Goal: Task Accomplishment & Management: Complete application form

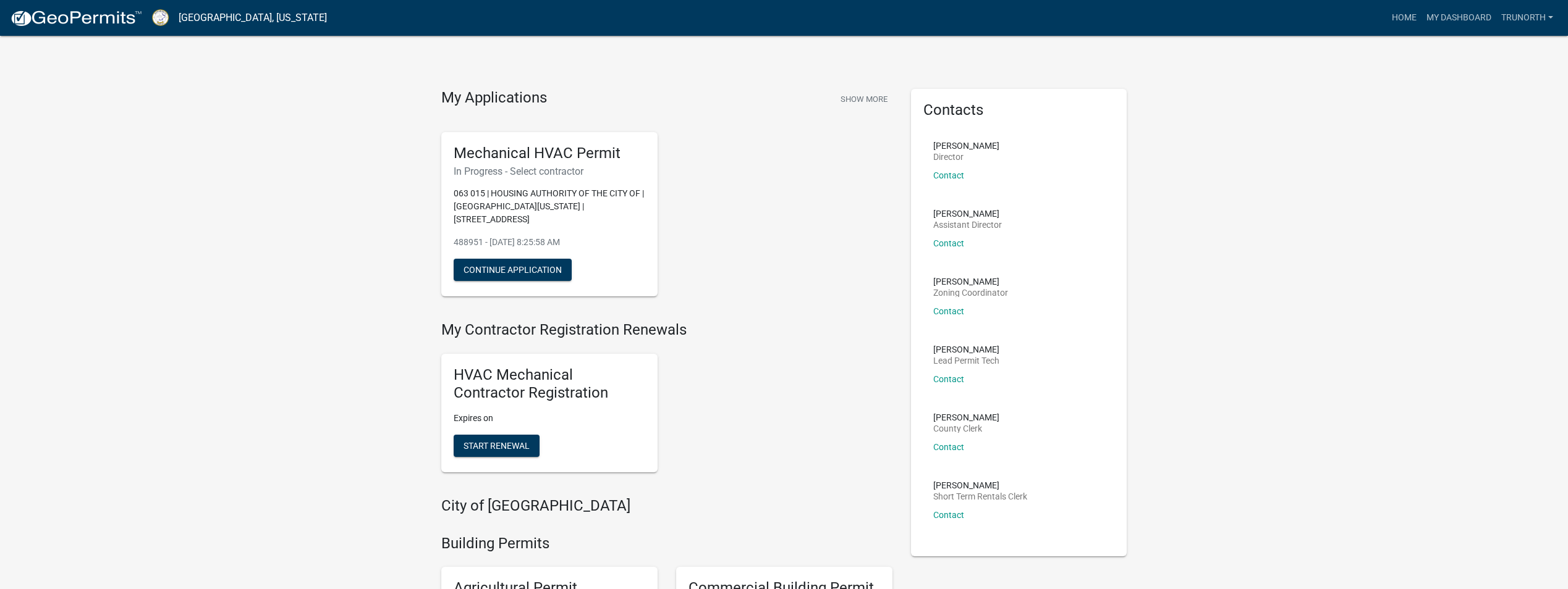
click at [535, 259] on button "Continue Application" at bounding box center [513, 270] width 118 height 22
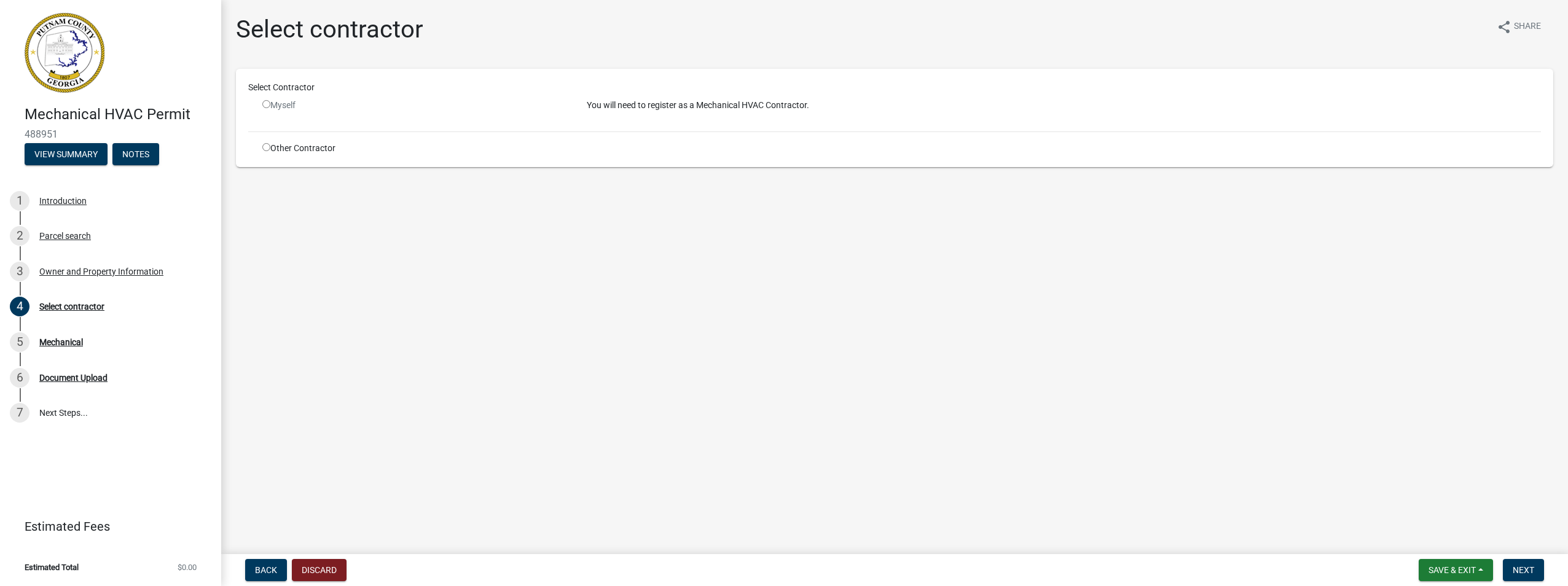
click at [376, 100] on div "Myself" at bounding box center [415, 105] width 306 height 13
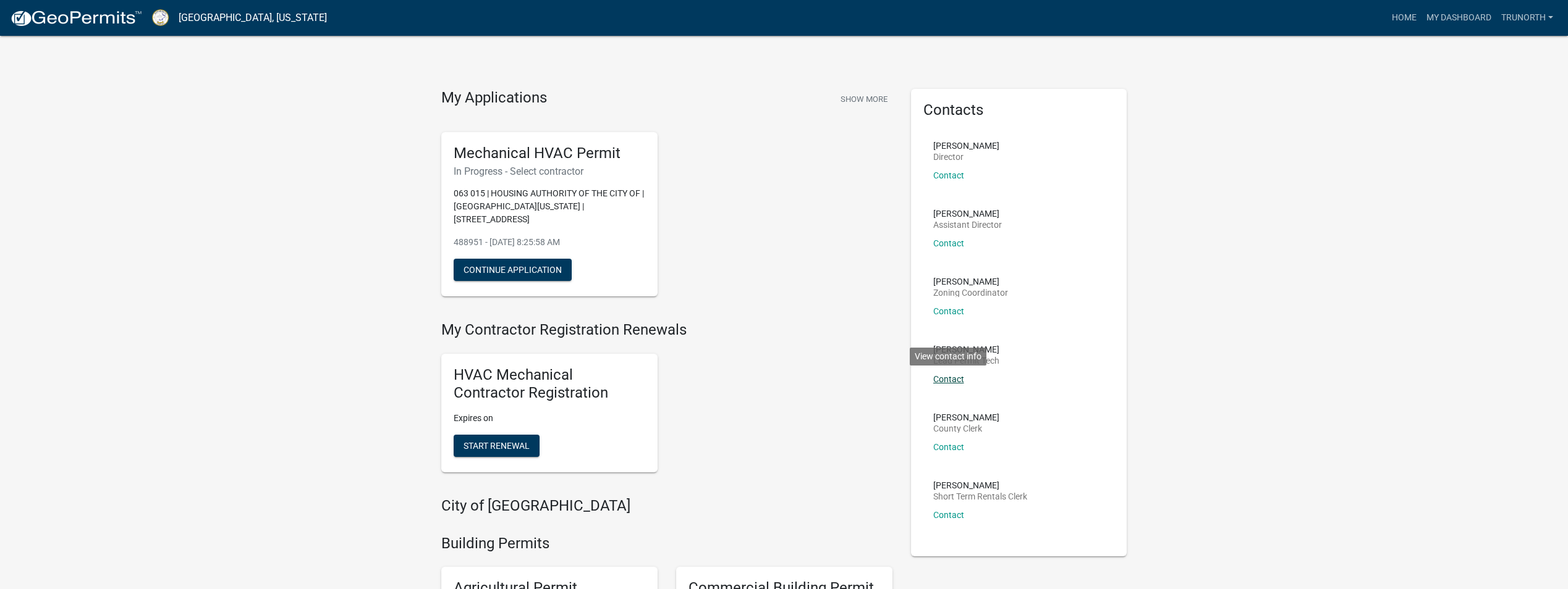
click at [958, 376] on link "Contact" at bounding box center [948, 379] width 31 height 10
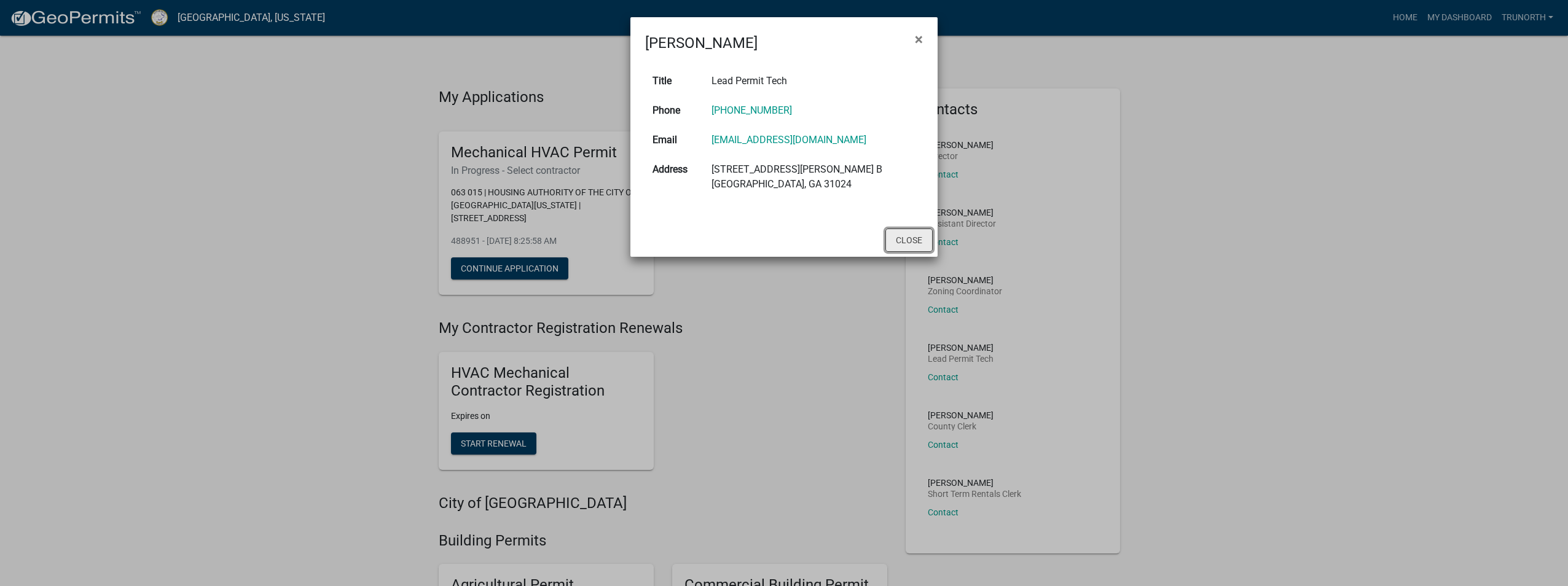
click at [899, 240] on button "Close" at bounding box center [909, 240] width 47 height 23
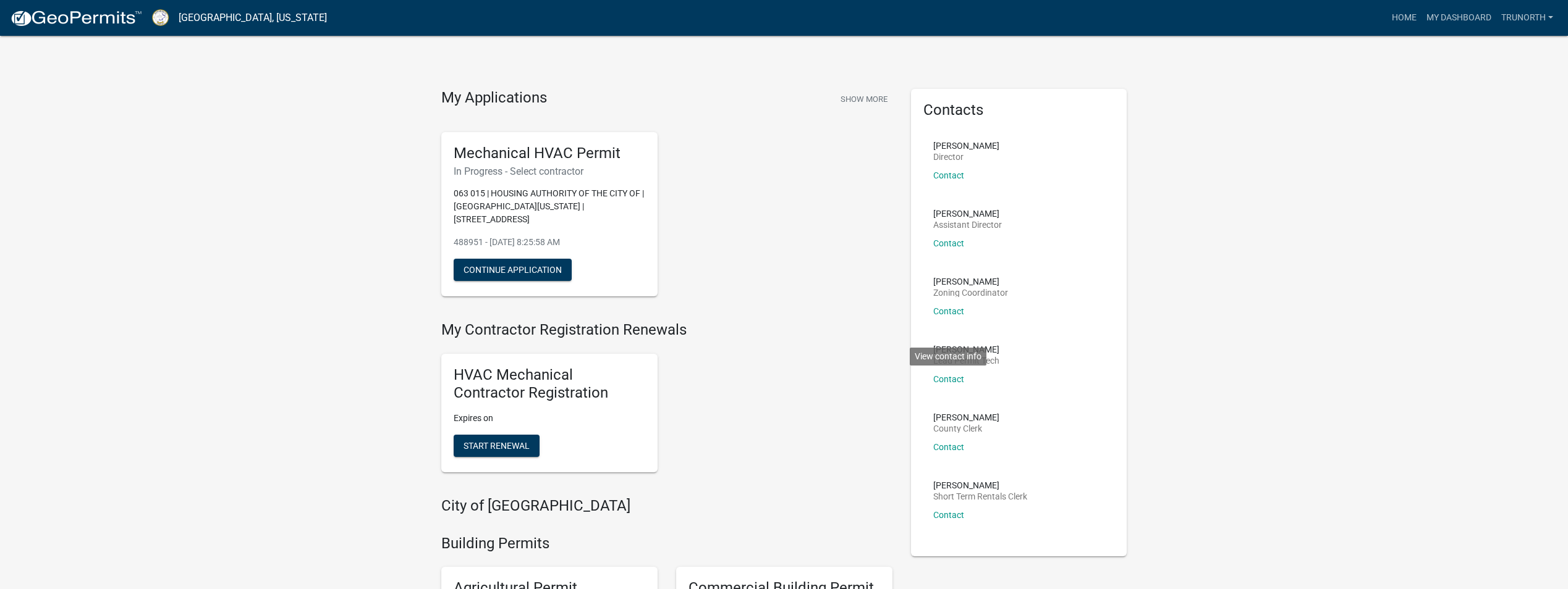
click at [798, 288] on div "Mechanical HVAC Permit In Progress - Select contractor 063 015 | HOUSING AUTHOR…" at bounding box center [667, 215] width 470 height 185
click at [552, 259] on button "Continue Application" at bounding box center [513, 270] width 118 height 22
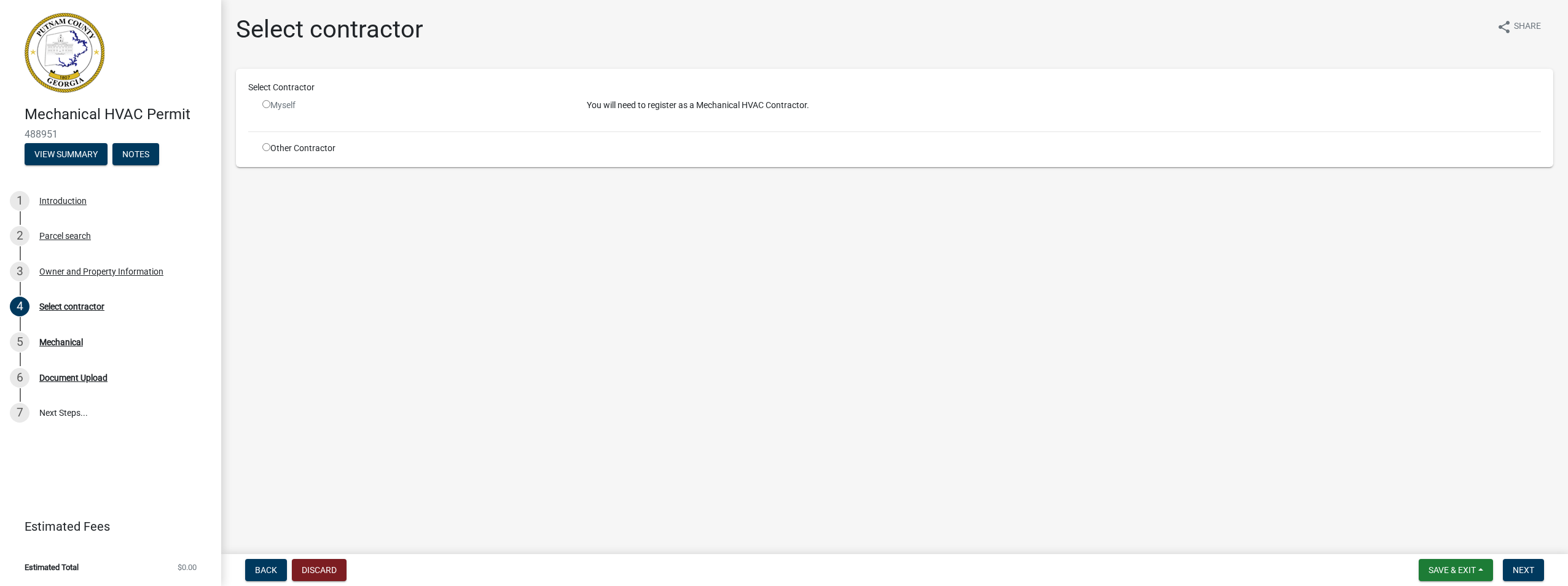
click at [291, 101] on div "Myself" at bounding box center [415, 105] width 306 height 13
click at [1453, 568] on span "Save & Exit" at bounding box center [1452, 570] width 47 height 10
click at [1446, 536] on button "Save & Exit" at bounding box center [1444, 538] width 98 height 30
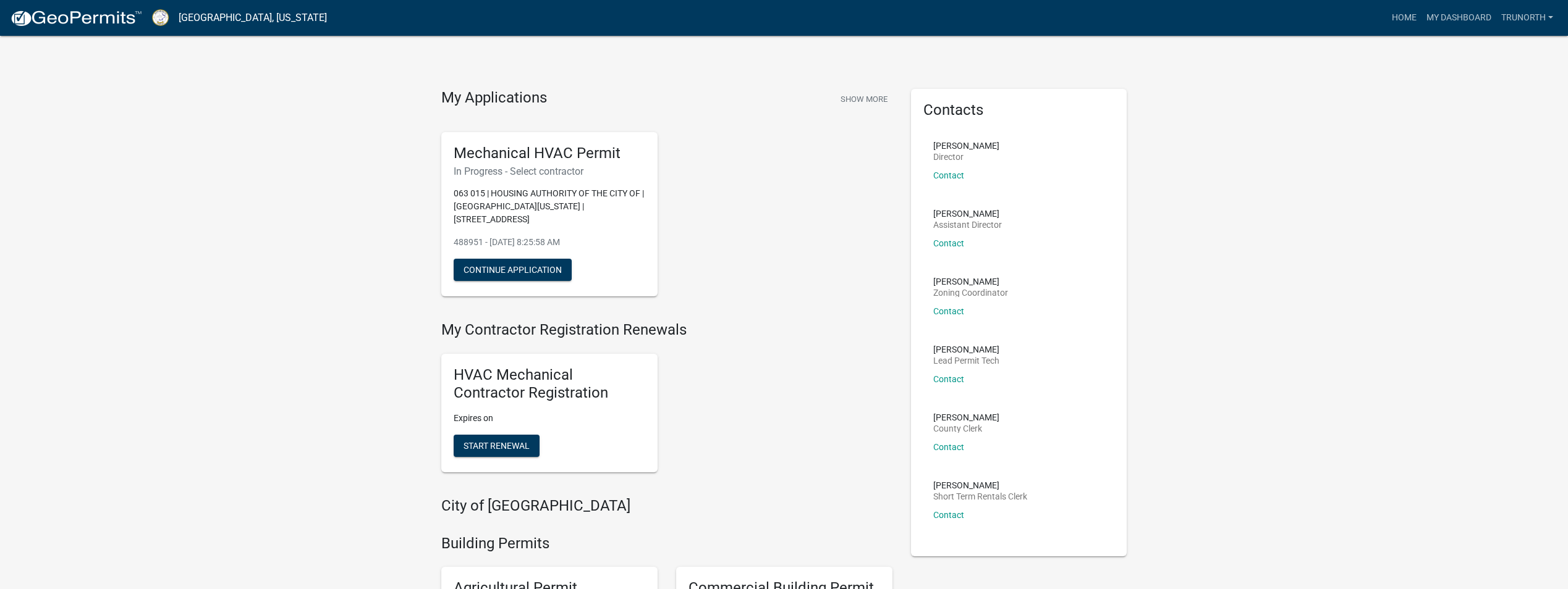
click at [532, 366] on h5 "HVAC Mechanical Contractor Registration" at bounding box center [549, 384] width 191 height 36
click at [522, 440] on span "Start Renewal" at bounding box center [496, 445] width 66 height 10
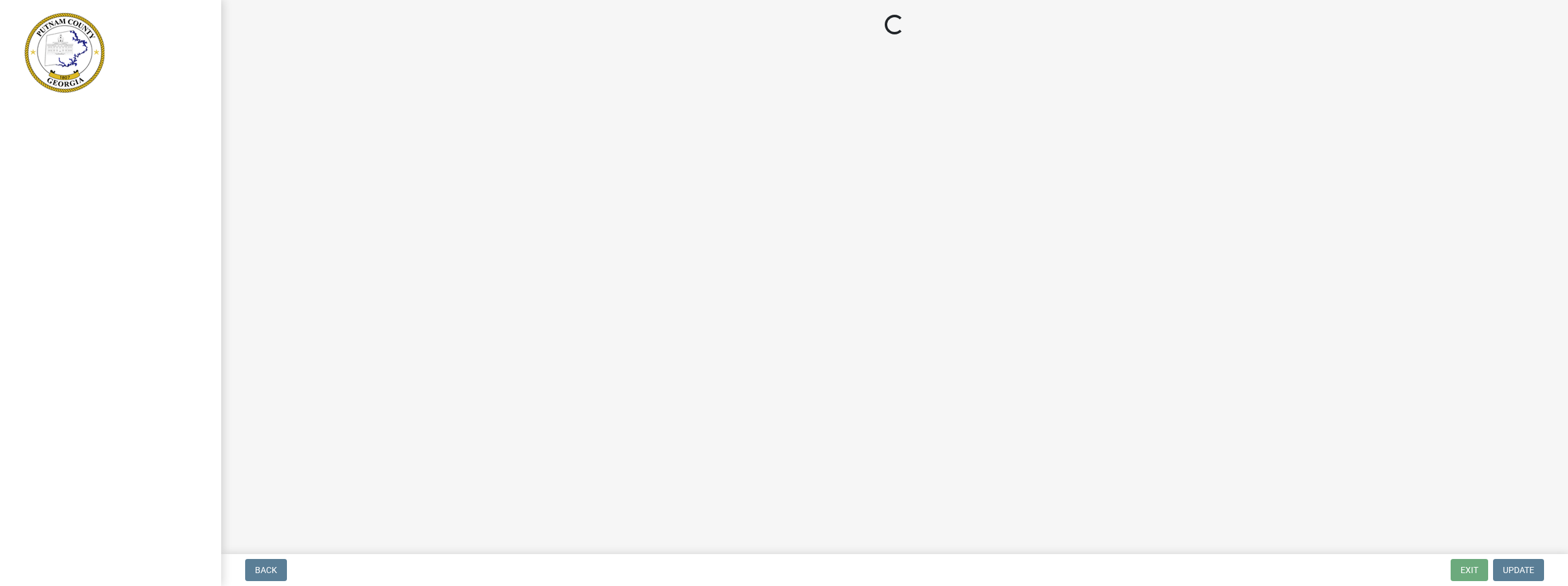
select select "GA"
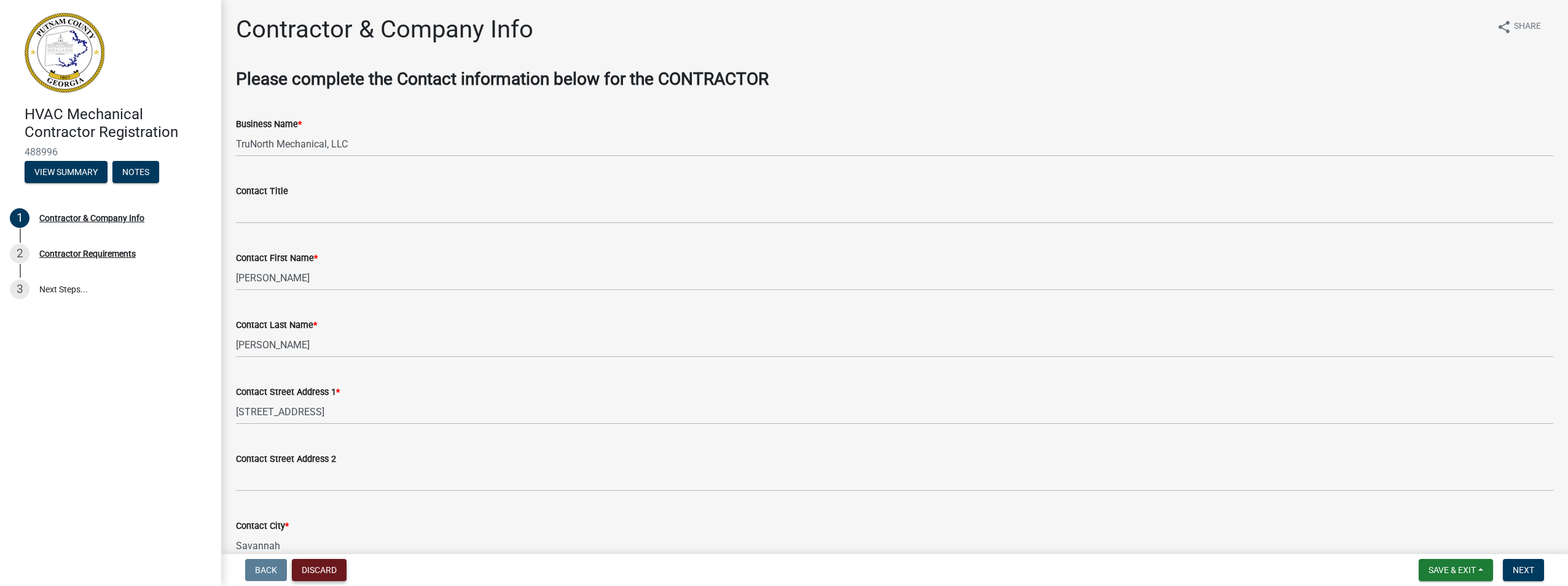
click at [330, 565] on button "Discard" at bounding box center [319, 570] width 55 height 22
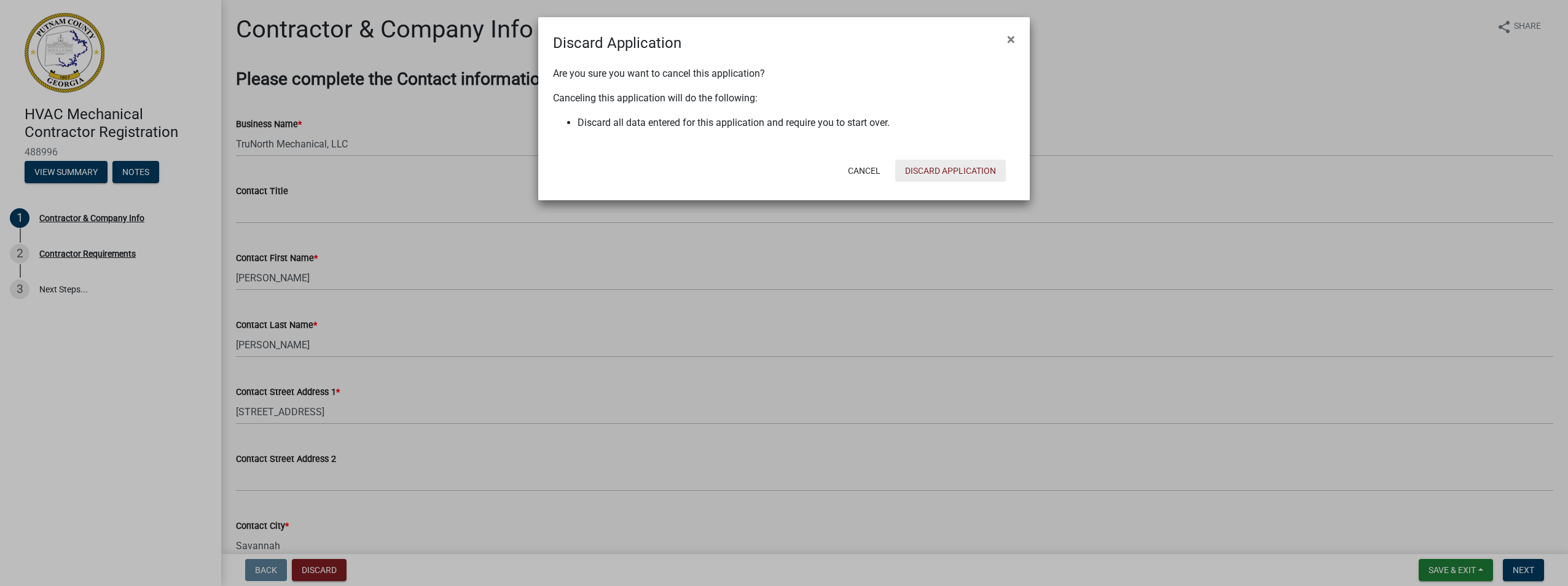
drag, startPoint x: 971, startPoint y: 173, endPoint x: 962, endPoint y: 173, distance: 9.0
click at [970, 173] on button "Discard Application" at bounding box center [951, 171] width 111 height 22
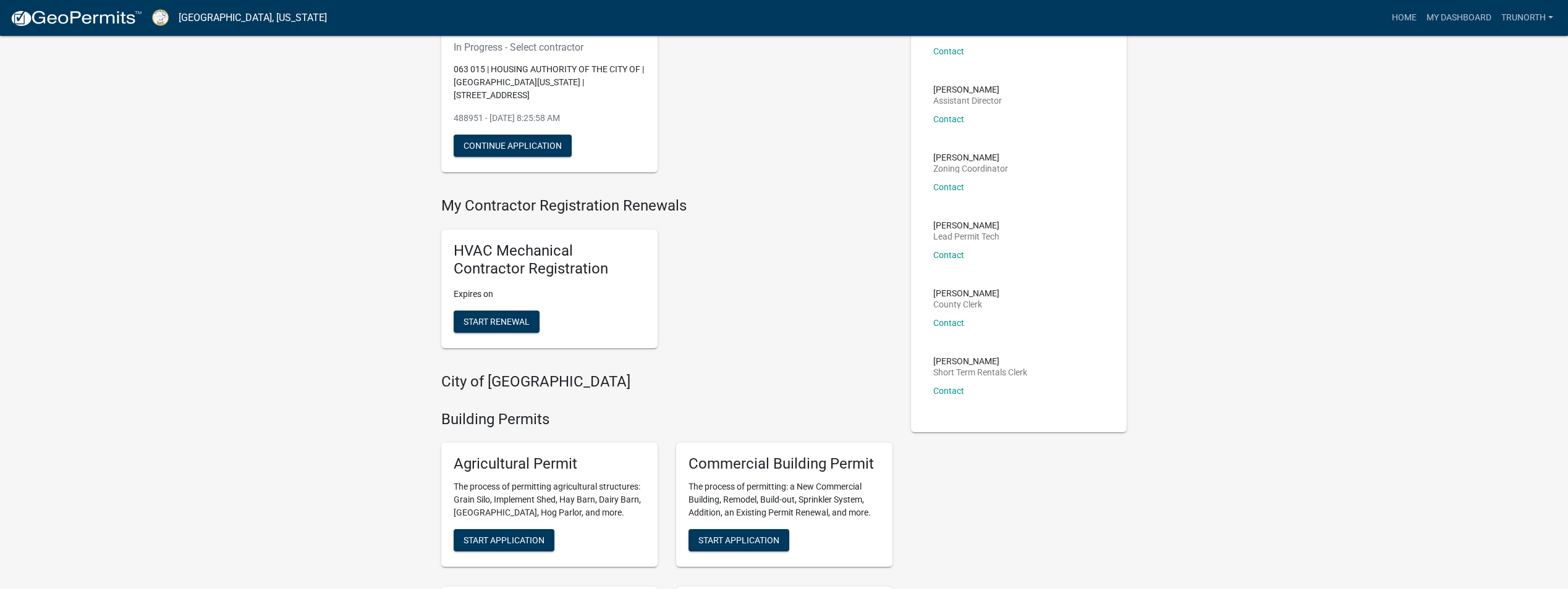
scroll to position [124, 0]
drag, startPoint x: 543, startPoint y: 369, endPoint x: 439, endPoint y: 367, distance: 104.0
drag, startPoint x: 439, startPoint y: 367, endPoint x: 390, endPoint y: 367, distance: 49.0
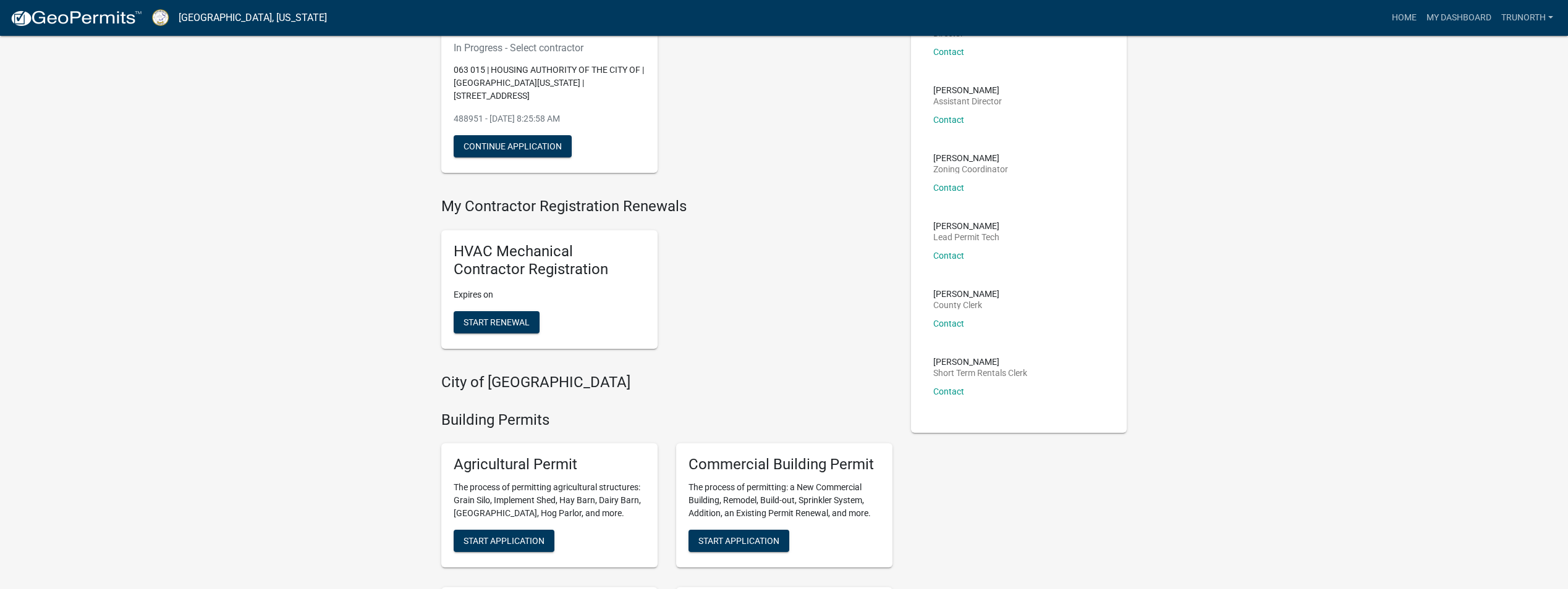
click at [497, 246] on h5 "HVAC Mechanical Contractor Registration" at bounding box center [549, 260] width 191 height 36
click at [498, 246] on h5 "HVAC Mechanical Contractor Registration" at bounding box center [549, 260] width 191 height 36
click at [498, 245] on h5 "HVAC Mechanical Contractor Registration" at bounding box center [549, 260] width 191 height 36
drag, startPoint x: 498, startPoint y: 245, endPoint x: 392, endPoint y: 255, distance: 106.5
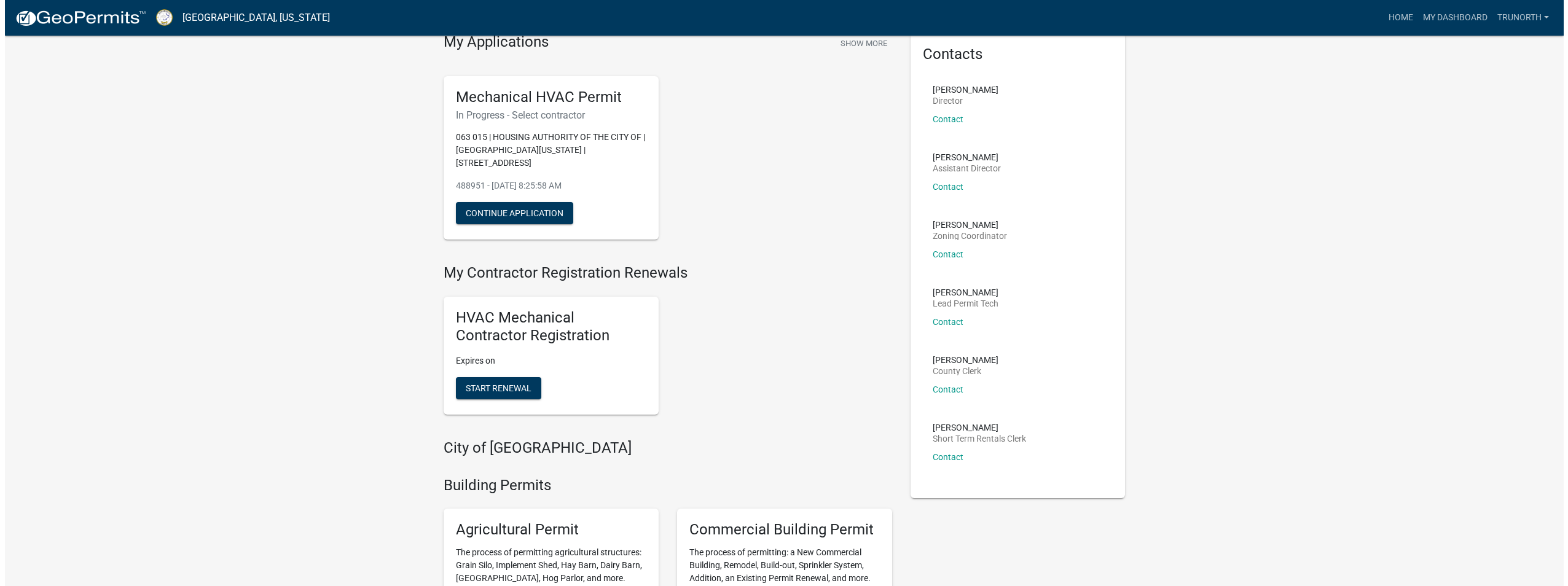
scroll to position [0, 0]
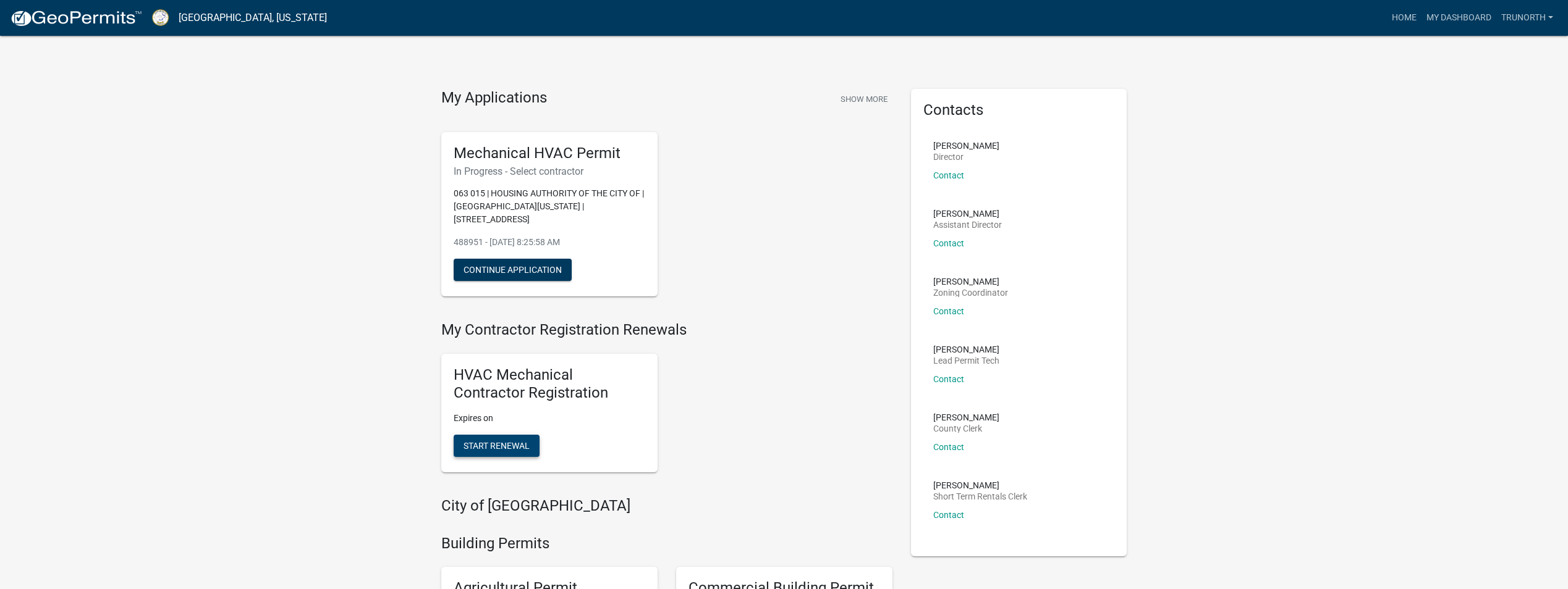
click at [501, 440] on span "Start Renewal" at bounding box center [496, 445] width 66 height 10
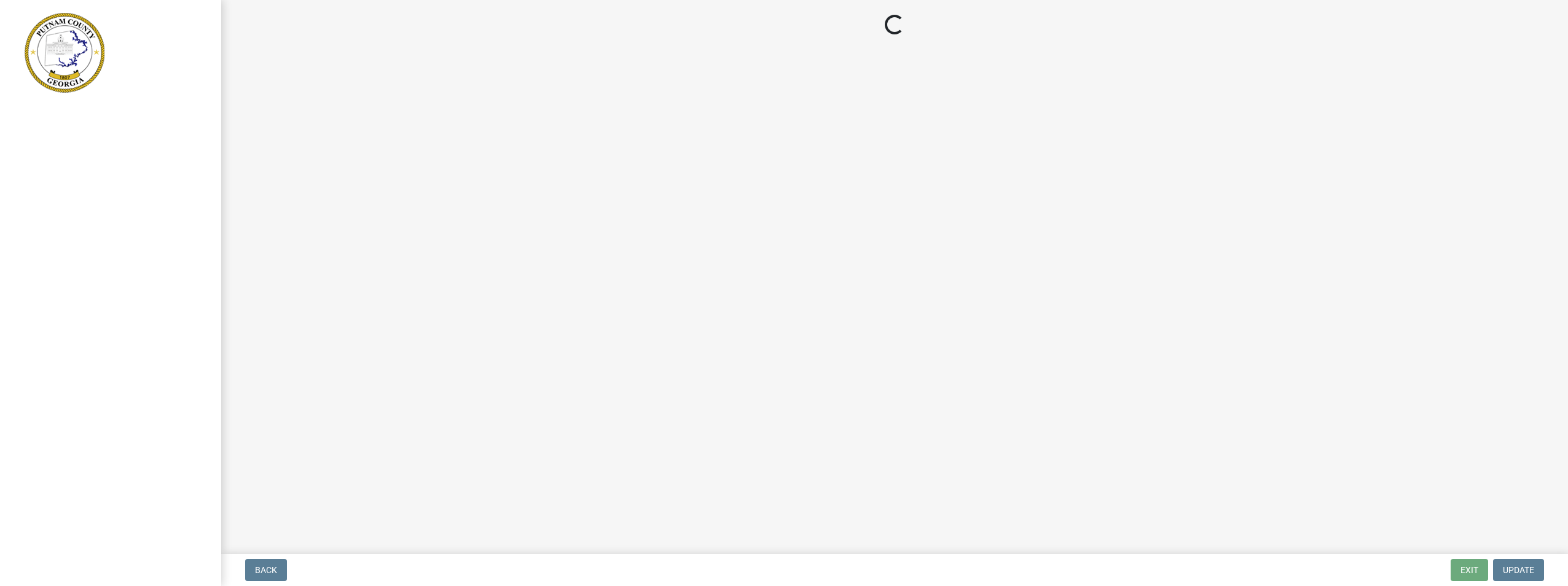
select select "GA"
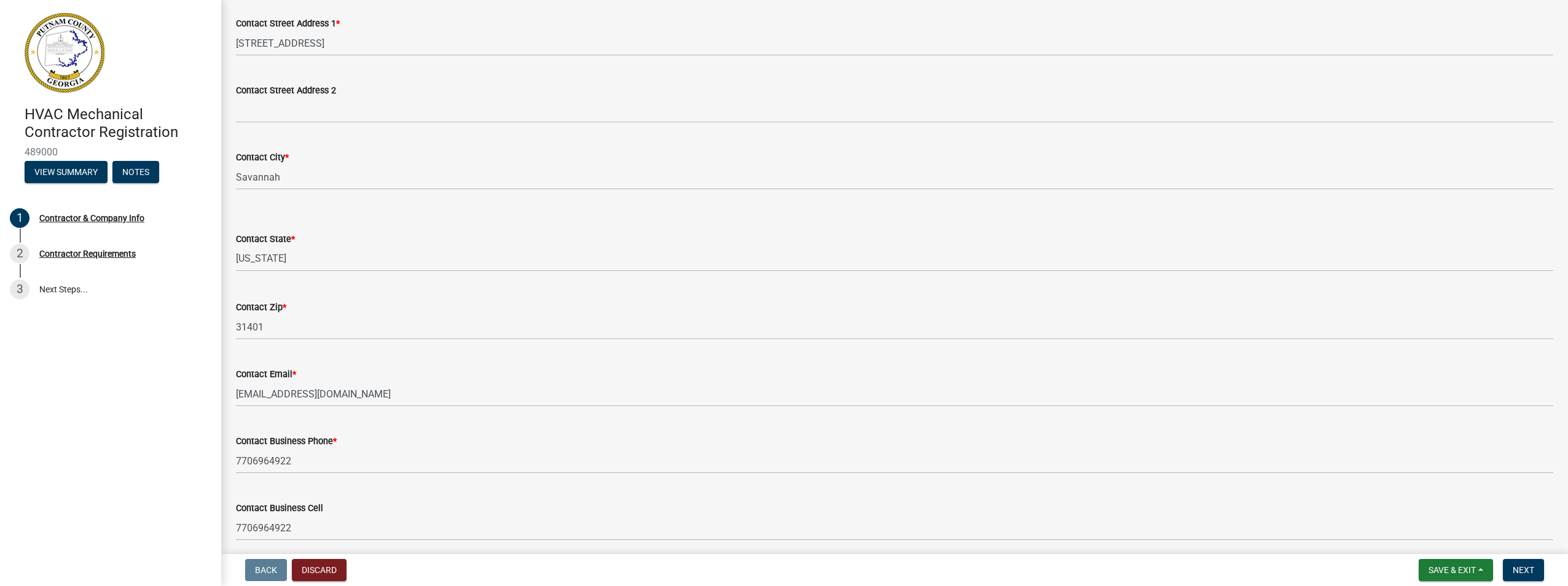
scroll to position [418, 0]
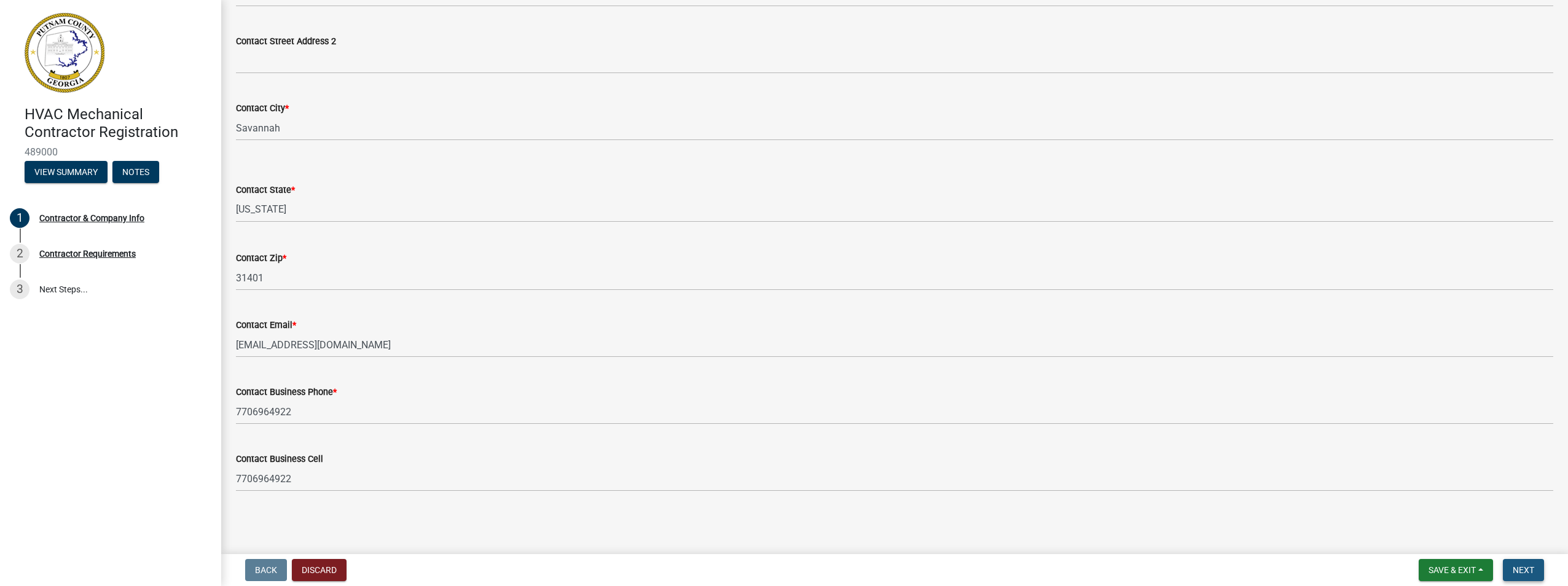
click at [1520, 570] on span "Next" at bounding box center [1524, 570] width 21 height 10
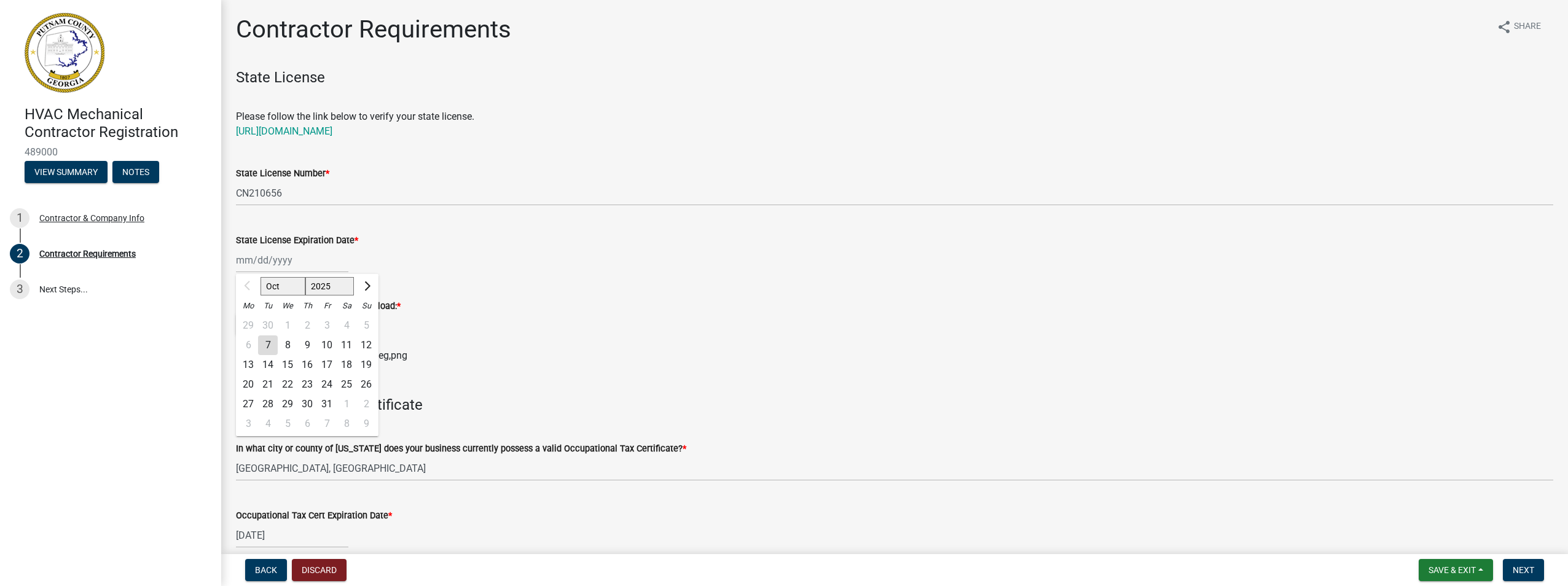
drag, startPoint x: 294, startPoint y: 261, endPoint x: 304, endPoint y: 263, distance: 10.2
click at [296, 259] on div "Oct Nov [DATE] 2026 2027 2028 2029 2030 2031 2032 2033 2034 2035 2036 2037 2038…" at bounding box center [292, 260] width 112 height 25
click at [369, 289] on button "Next month" at bounding box center [366, 286] width 14 height 20
select select "11"
click at [367, 404] on div "30" at bounding box center [366, 404] width 20 height 20
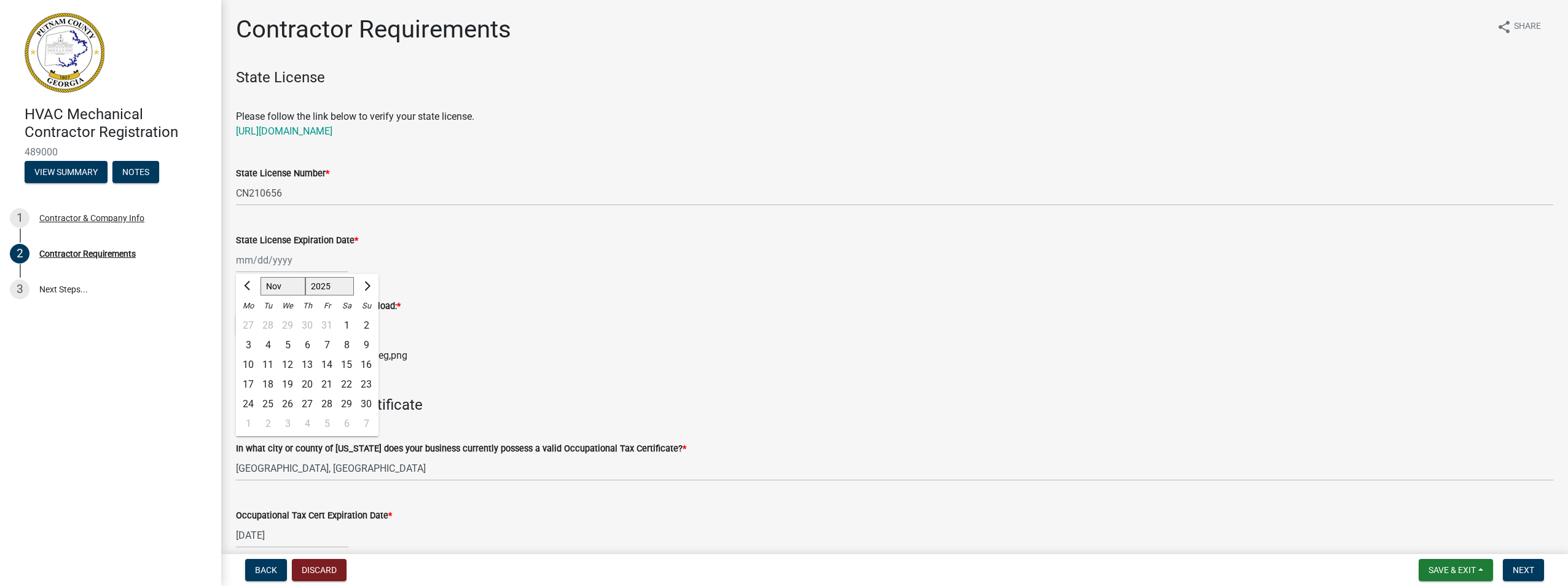
type input "[DATE]"
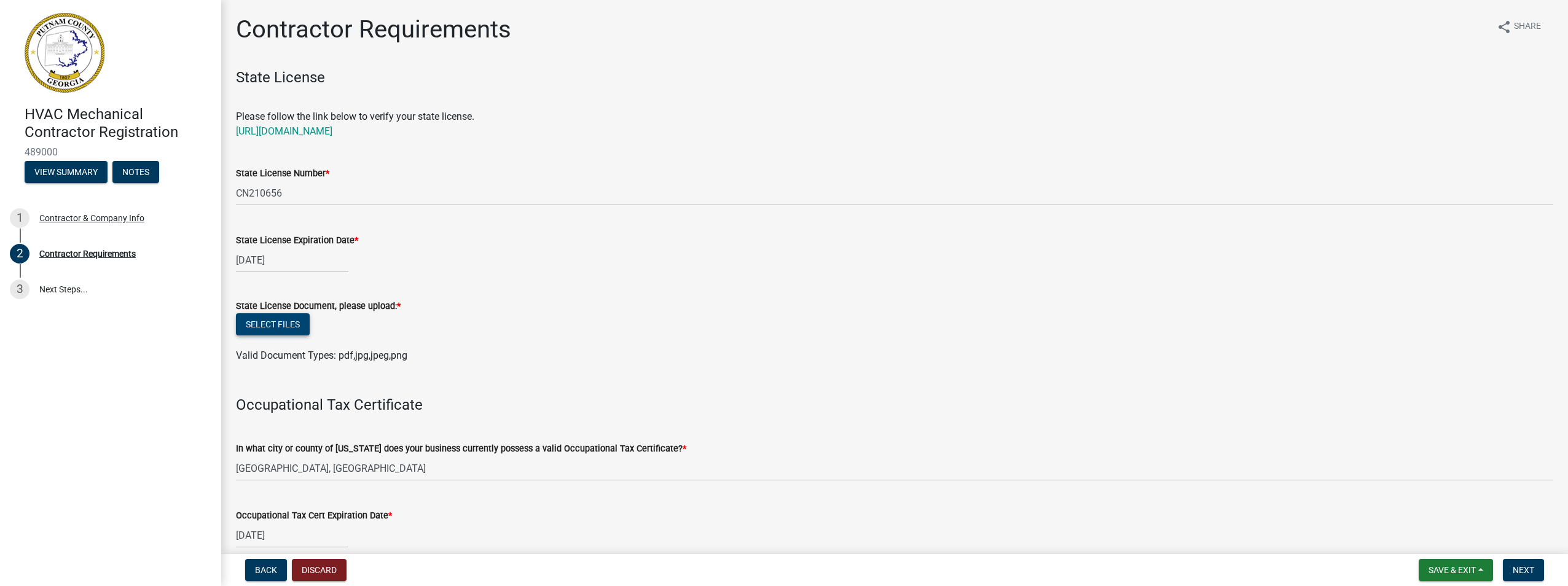
click at [294, 327] on button "Select files" at bounding box center [272, 324] width 74 height 22
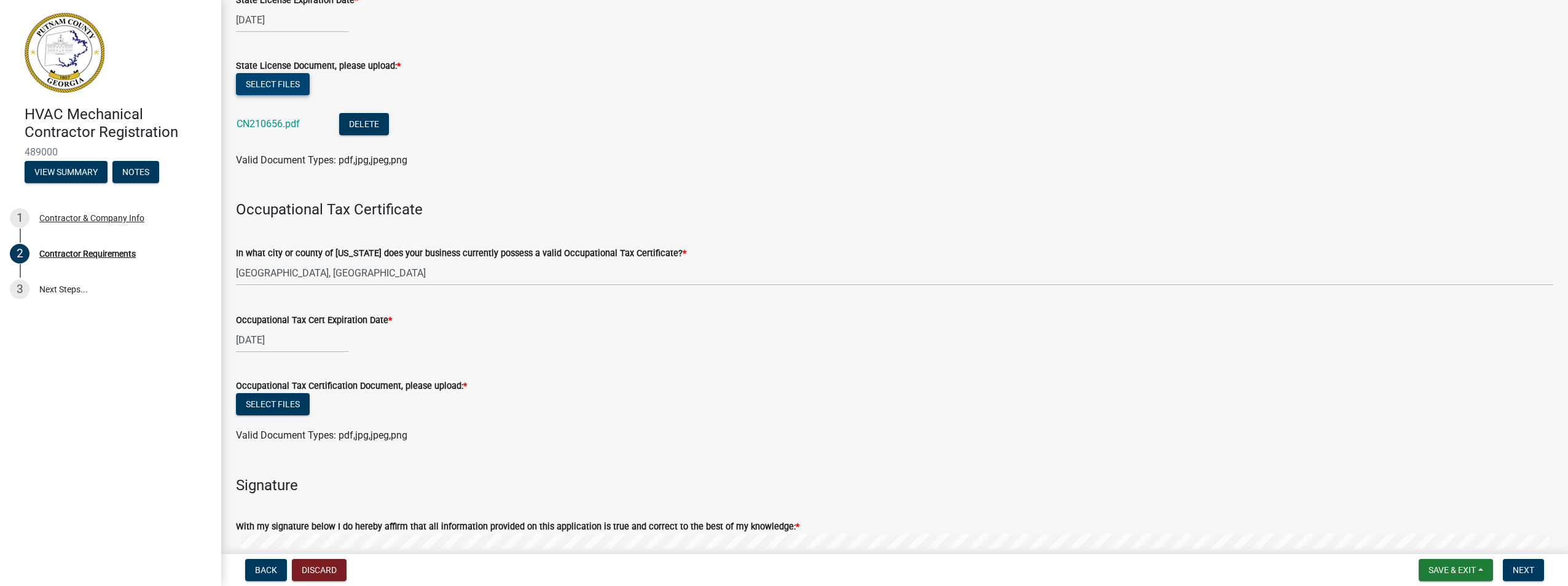
scroll to position [246, 0]
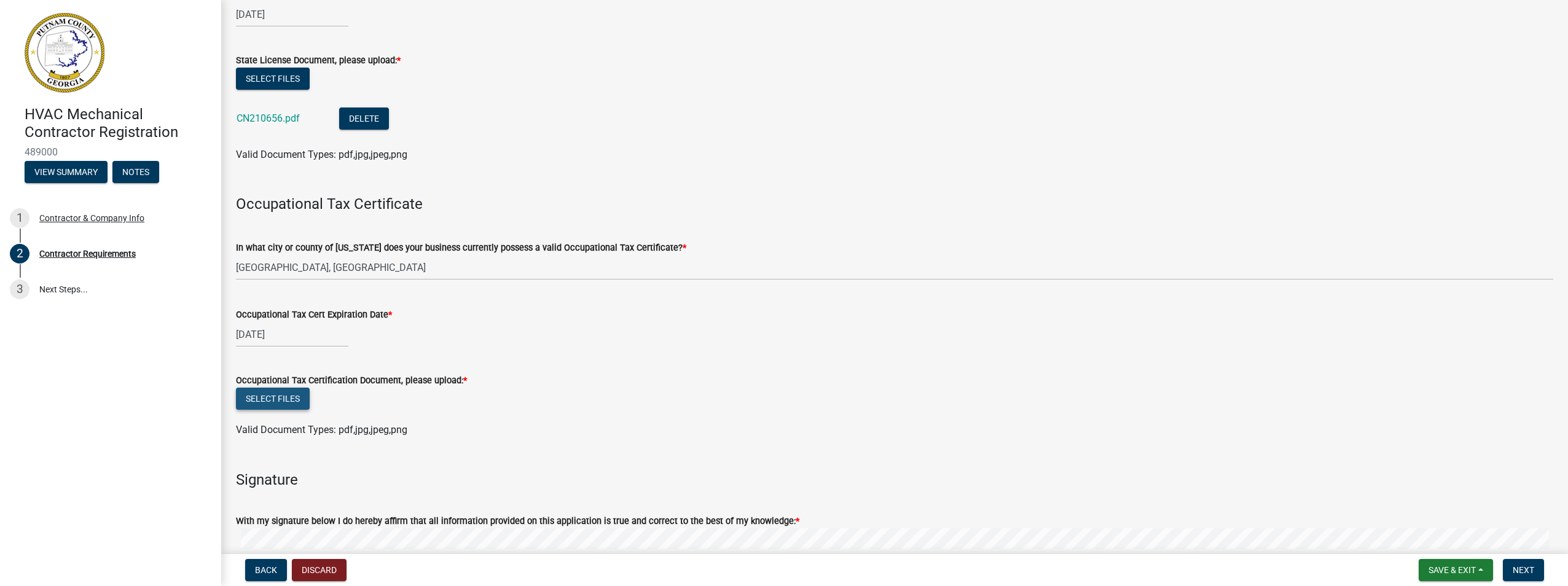
click at [268, 398] on button "Select files" at bounding box center [272, 398] width 74 height 22
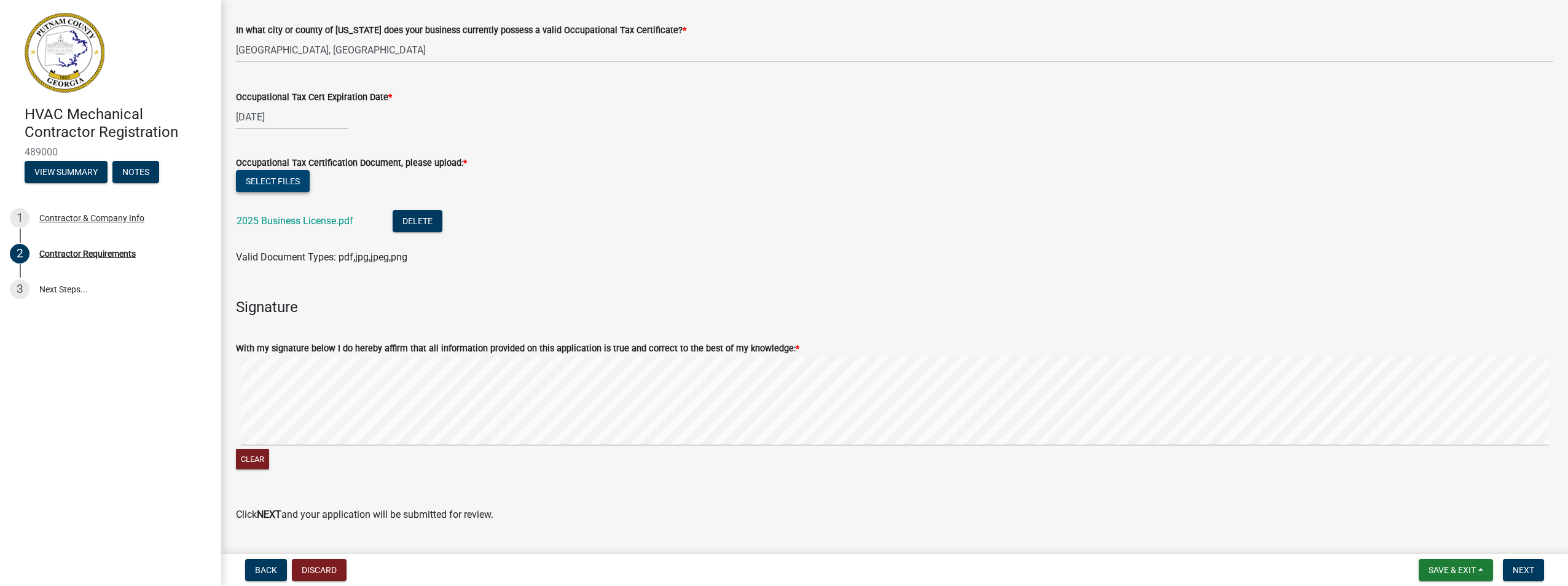
scroll to position [494, 0]
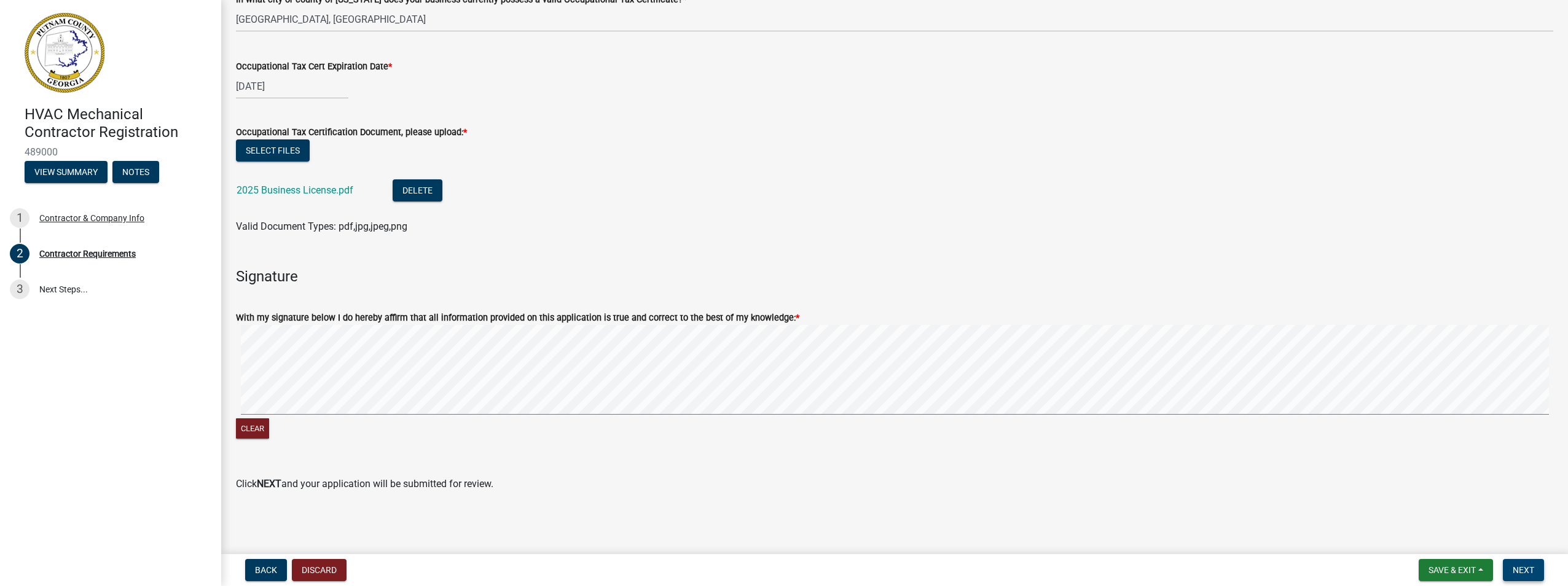
click at [1525, 577] on button "Next" at bounding box center [1523, 570] width 41 height 22
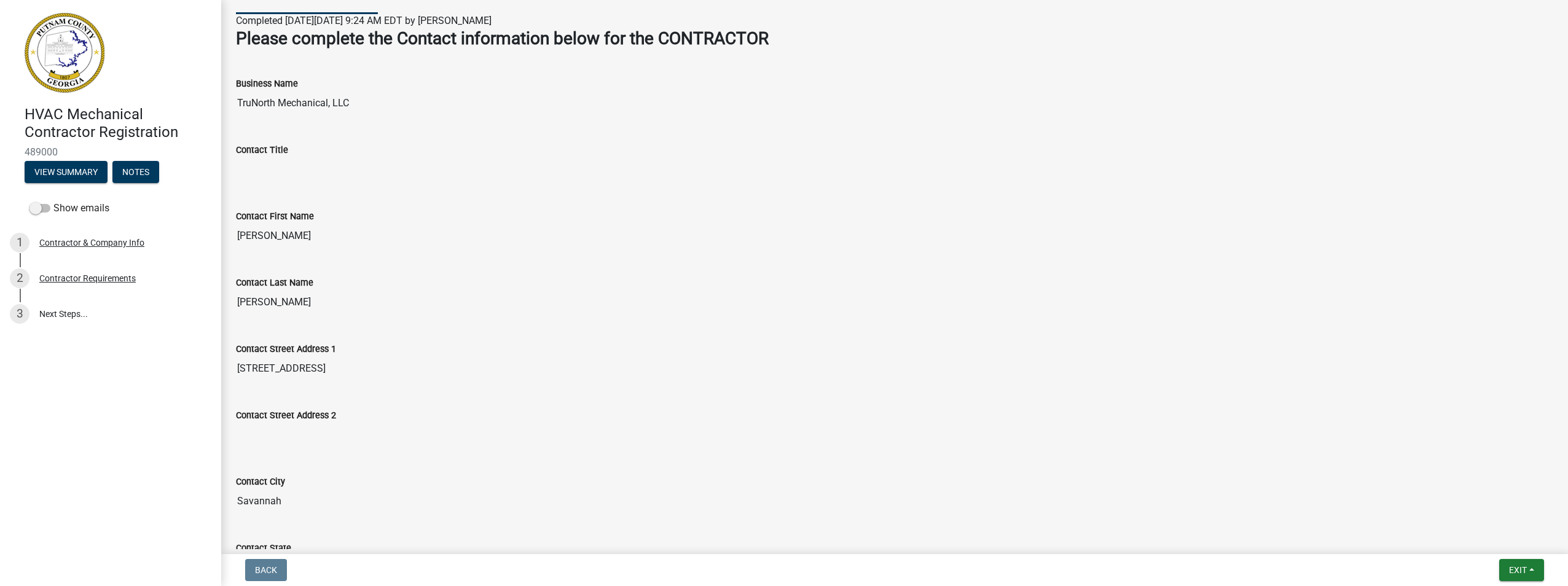
scroll to position [0, 0]
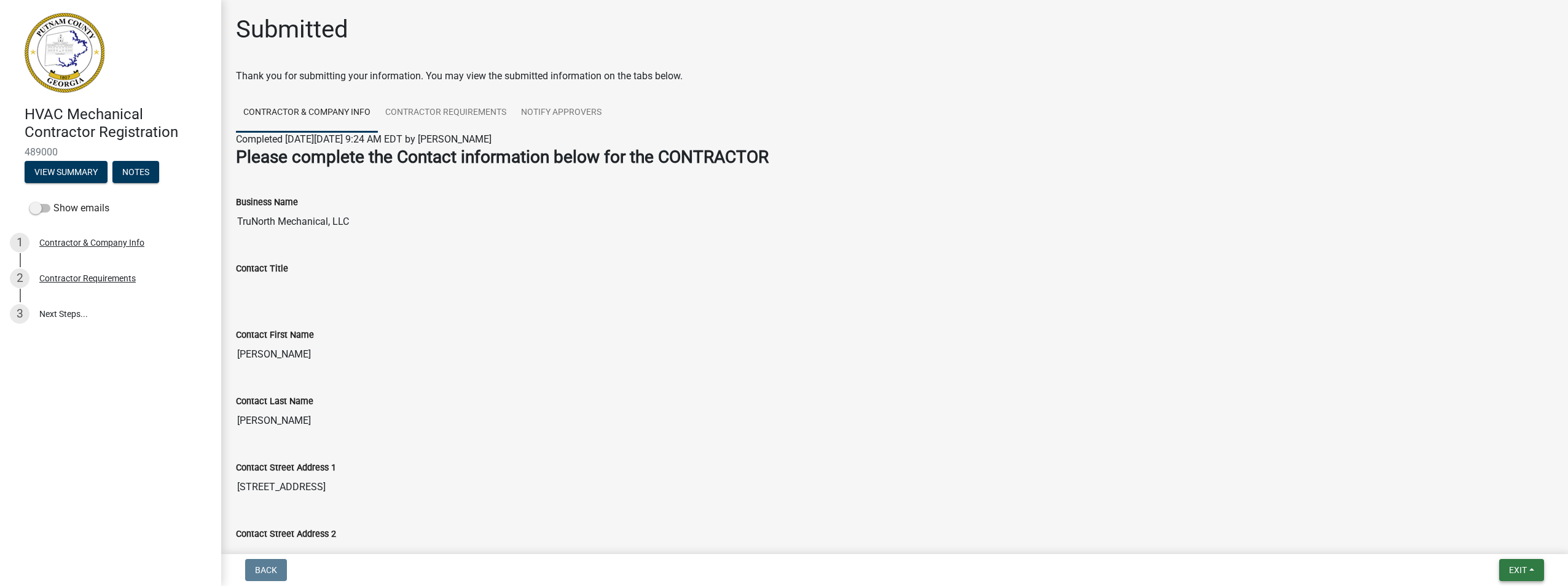
click at [1515, 578] on button "Exit" at bounding box center [1521, 570] width 45 height 22
click at [1492, 532] on button "Save & Exit" at bounding box center [1495, 538] width 98 height 30
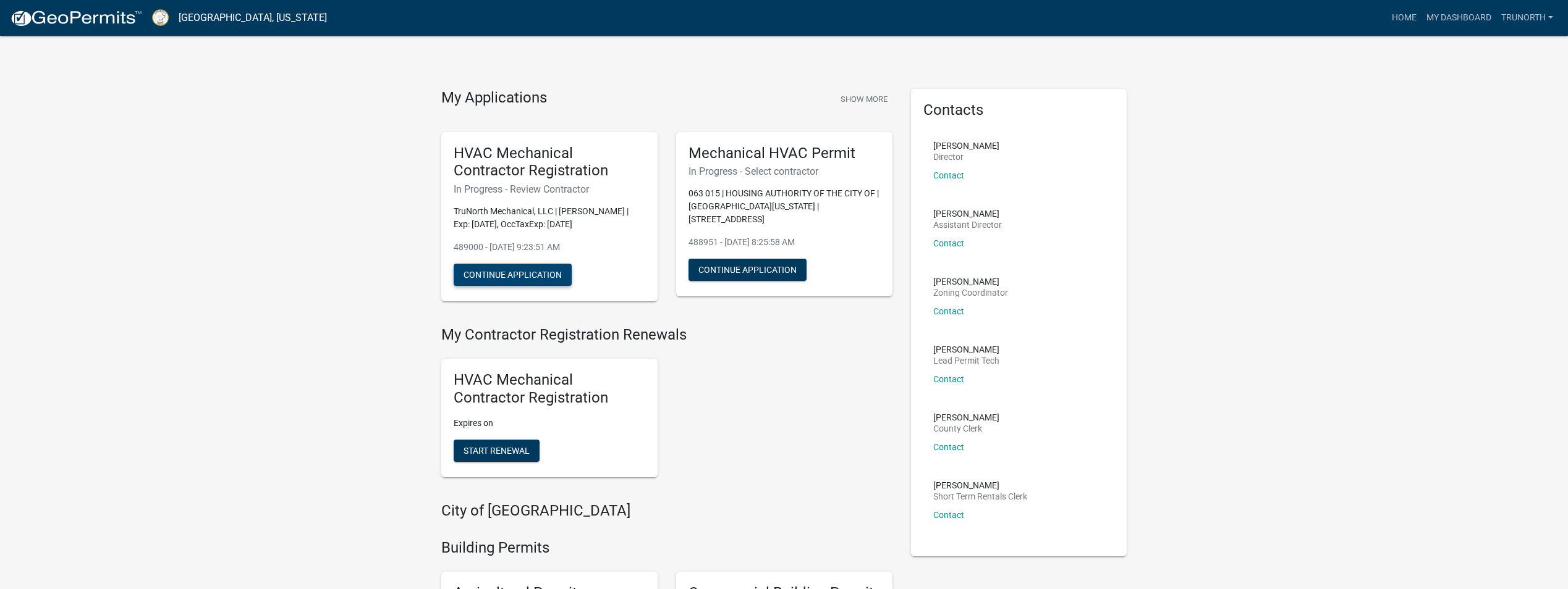
click at [484, 273] on button "Continue Application" at bounding box center [513, 274] width 118 height 22
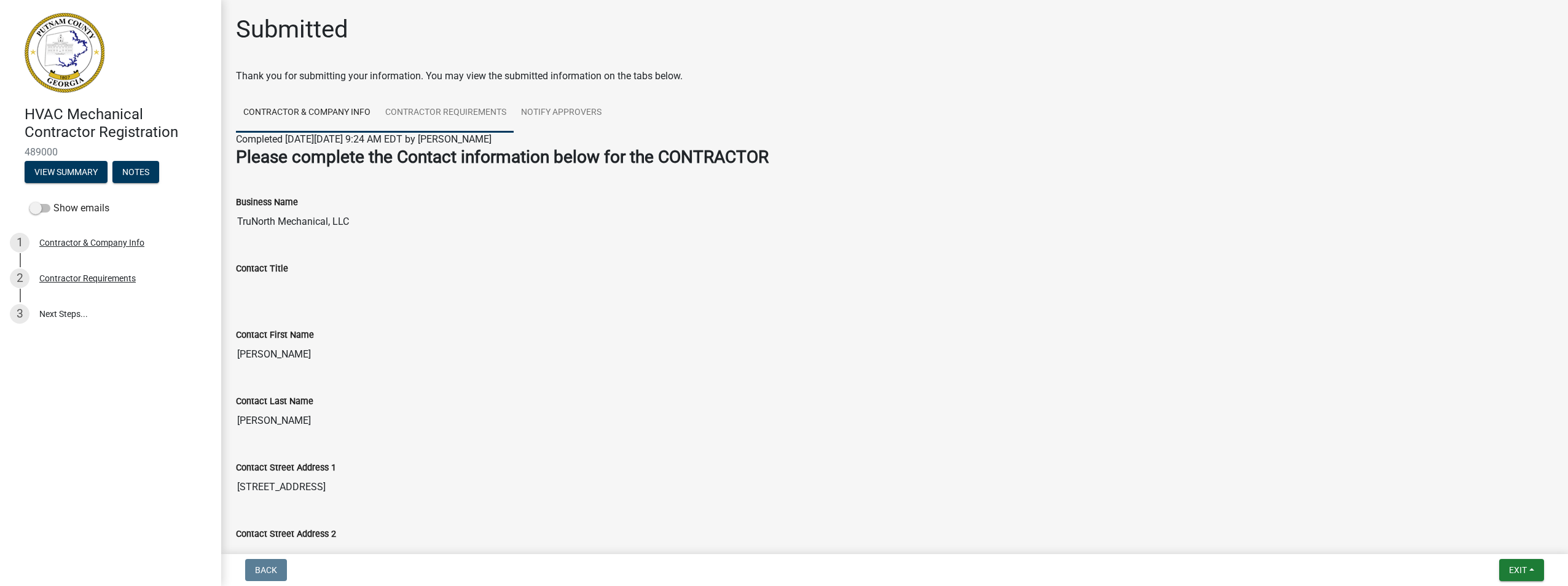
click at [455, 110] on link "Contractor Requirements" at bounding box center [446, 113] width 135 height 39
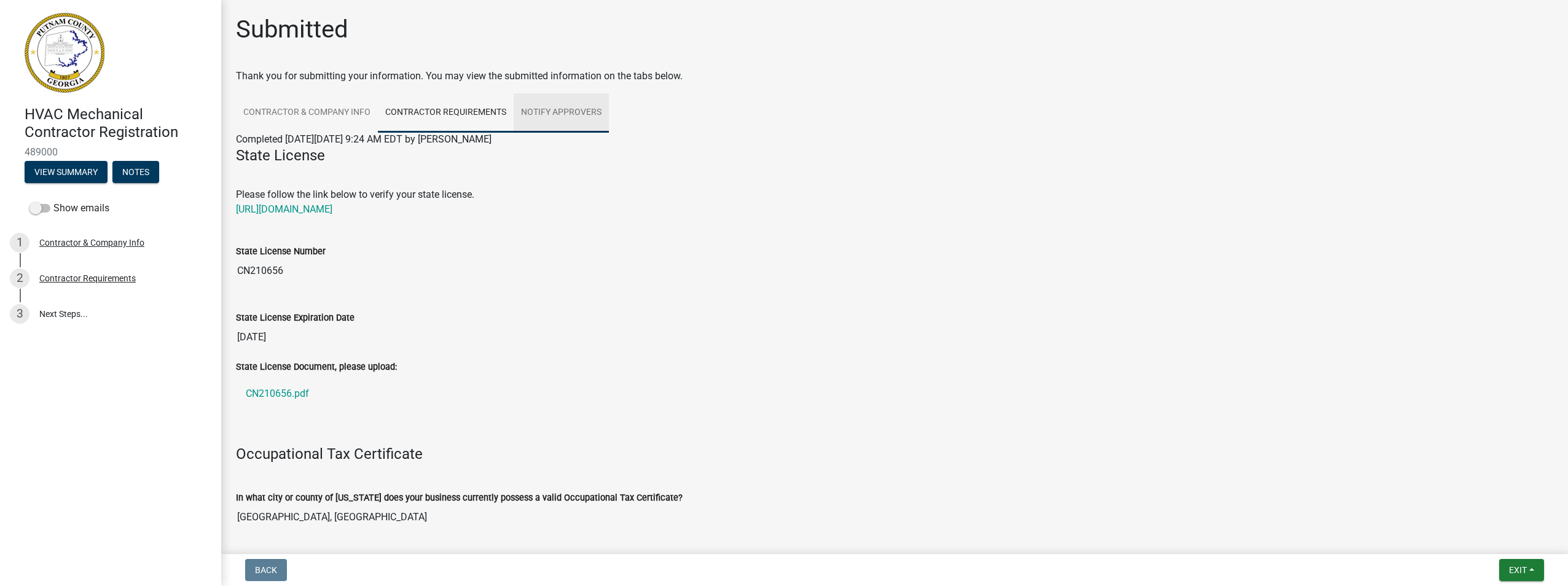
click at [555, 113] on link "Notify Approvers" at bounding box center [561, 113] width 95 height 39
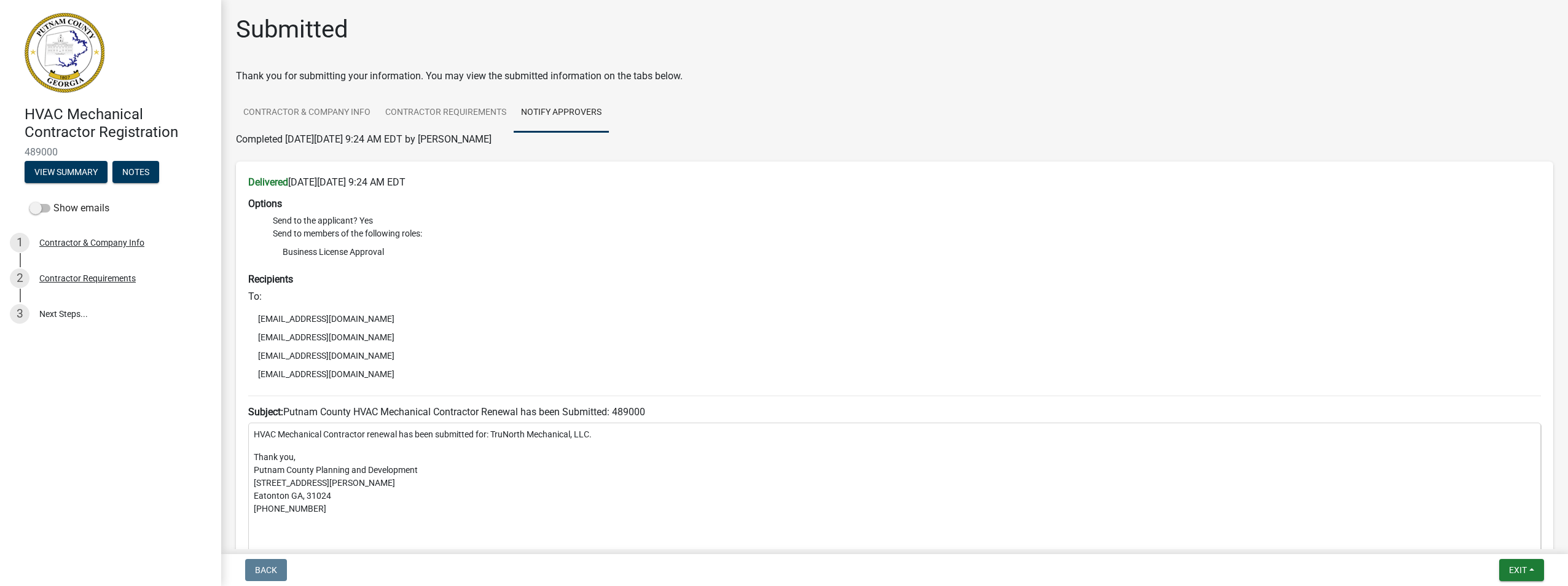
click at [990, 253] on li "Business License Approval" at bounding box center [907, 251] width 1269 height 18
